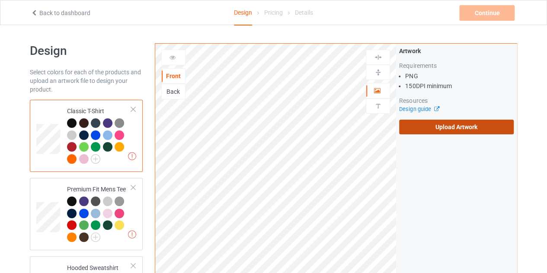
click at [440, 126] on label "Upload Artwork" at bounding box center [456, 127] width 115 height 15
click at [0, 0] on input "Upload Artwork" at bounding box center [0, 0] width 0 height 0
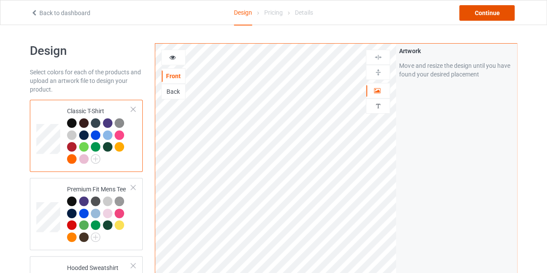
click at [498, 11] on div "Continue" at bounding box center [486, 13] width 55 height 16
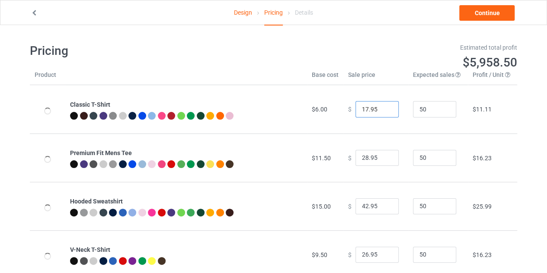
click at [385, 108] on input "17.95" at bounding box center [376, 109] width 43 height 16
type input "18.95"
click at [385, 108] on input "18.95" at bounding box center [376, 109] width 43 height 16
click at [481, 16] on link "Continue" at bounding box center [486, 13] width 55 height 16
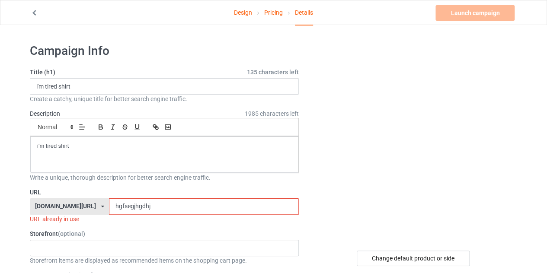
click at [249, 13] on link "Design" at bounding box center [243, 12] width 18 height 24
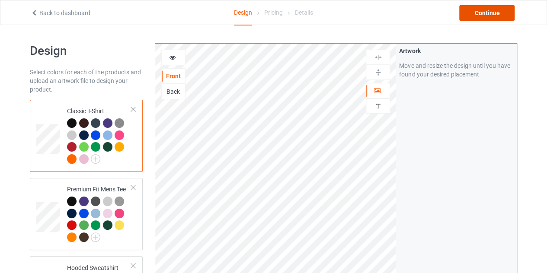
click at [498, 10] on div "Continue" at bounding box center [486, 13] width 55 height 16
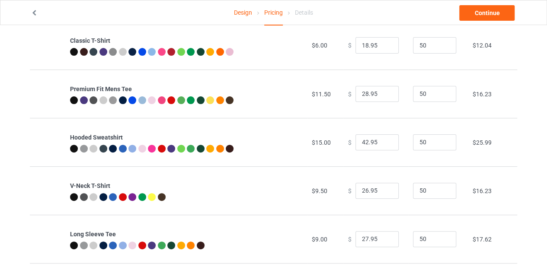
scroll to position [86, 0]
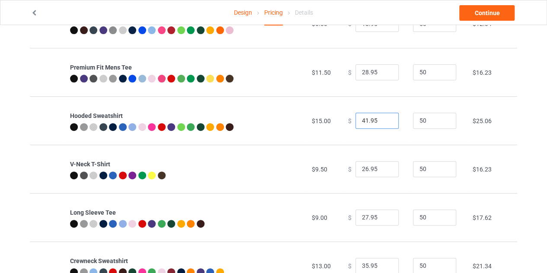
click at [384, 122] on input "41.95" at bounding box center [376, 121] width 43 height 16
click at [384, 122] on input "40.95" at bounding box center [376, 121] width 43 height 16
click at [384, 122] on input "39.95" at bounding box center [376, 121] width 43 height 16
click at [384, 122] on input "38.95" at bounding box center [376, 121] width 43 height 16
click at [384, 122] on input "37.95" at bounding box center [376, 121] width 43 height 16
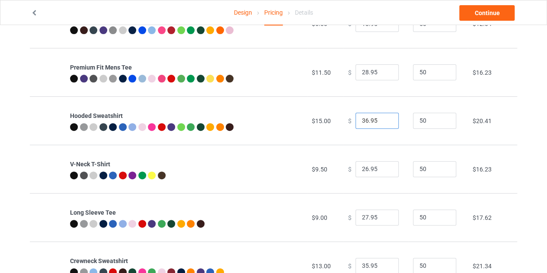
type input "36.95"
click at [384, 122] on input "36.95" at bounding box center [376, 121] width 43 height 16
click at [487, 18] on link "Continue" at bounding box center [486, 13] width 55 height 16
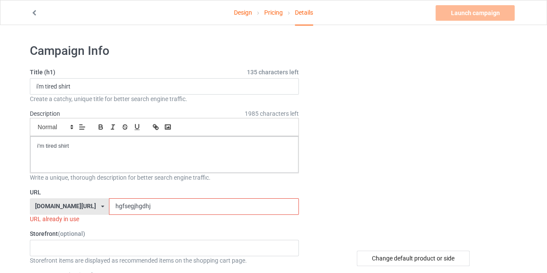
click at [170, 200] on input "hgfsegjhgdhj" at bounding box center [203, 206] width 189 height 16
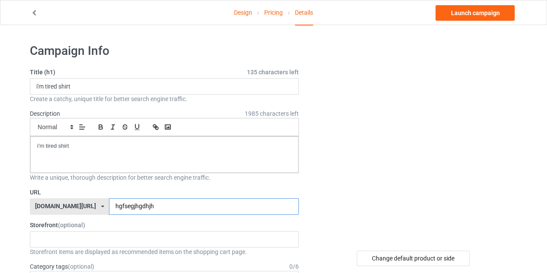
type input "hgfsegjhgdhjh"
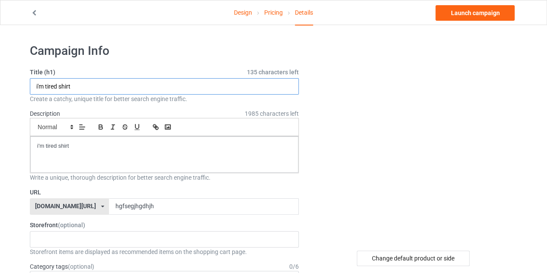
drag, startPoint x: 60, startPoint y: 84, endPoint x: 23, endPoint y: 90, distance: 36.8
type input "stands for hell shirt"
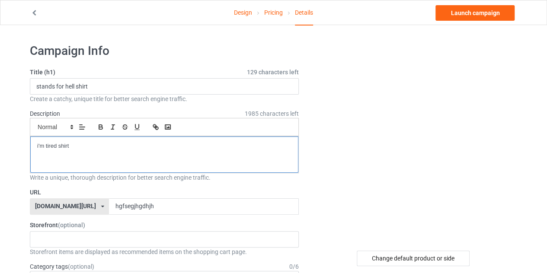
click at [80, 146] on p "i'm tired shirt" at bounding box center [164, 146] width 254 height 8
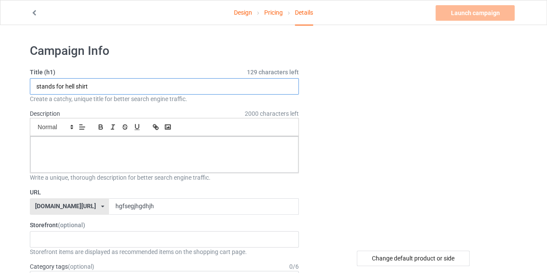
click at [118, 90] on input "stands for hell shirt" at bounding box center [164, 86] width 269 height 16
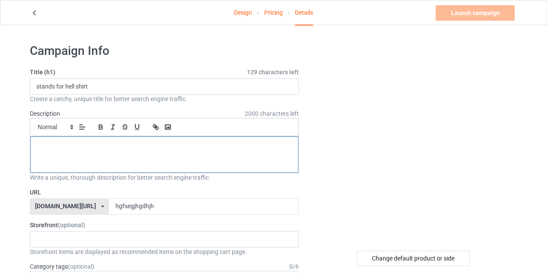
click at [117, 156] on div at bounding box center [164, 155] width 268 height 36
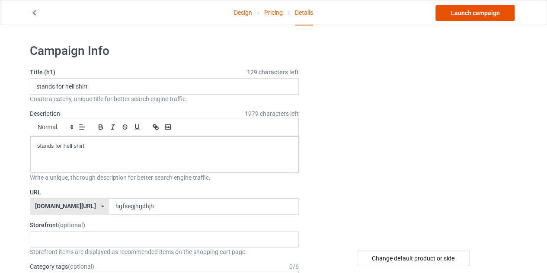
click at [479, 18] on link "Launch campaign" at bounding box center [474, 13] width 79 height 16
